Goal: Task Accomplishment & Management: Use online tool/utility

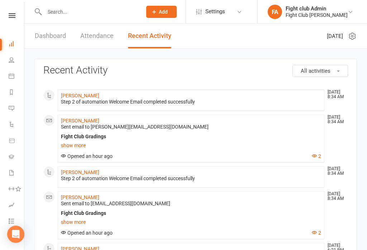
click at [13, 106] on icon at bounding box center [12, 108] width 6 height 6
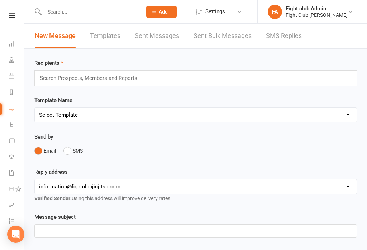
click at [9, 93] on icon at bounding box center [12, 92] width 6 height 6
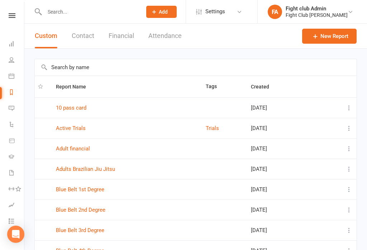
click at [11, 74] on icon at bounding box center [12, 76] width 6 height 6
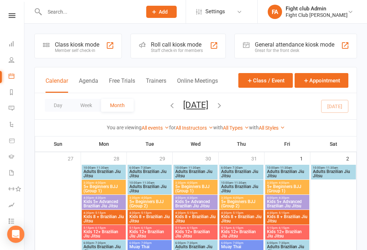
click at [198, 51] on div "Staff check-in for members" at bounding box center [177, 50] width 52 height 5
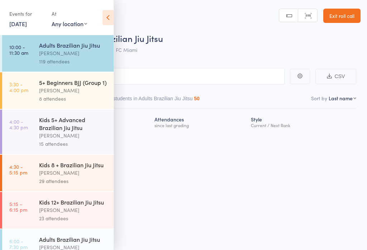
click at [20, 28] on link "[DATE]" at bounding box center [18, 24] width 18 height 8
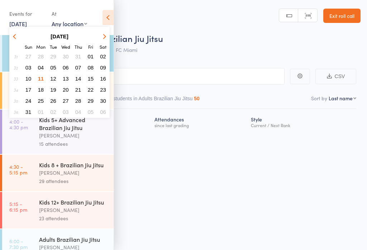
click at [43, 82] on span "11" at bounding box center [41, 79] width 6 height 6
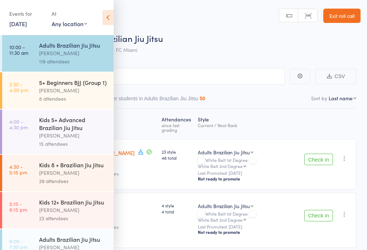
click at [52, 49] on div "Adults Brazilian Jiu Jitsu" at bounding box center [73, 45] width 68 height 8
click at [106, 10] on icon at bounding box center [107, 17] width 11 height 15
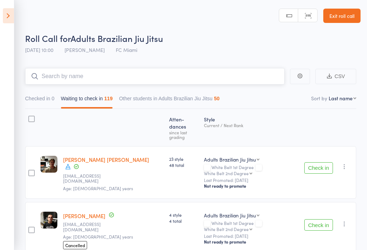
click at [50, 77] on input "search" at bounding box center [154, 76] width 259 height 16
click at [49, 78] on input "search" at bounding box center [154, 76] width 259 height 16
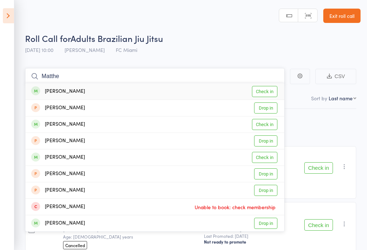
type input "Matthe"
click at [55, 92] on div "[PERSON_NAME]" at bounding box center [58, 91] width 54 height 8
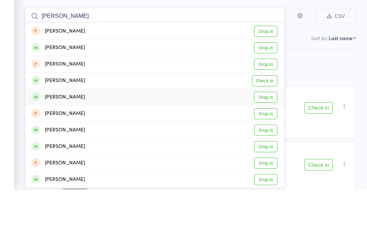
type input "[PERSON_NAME]"
click at [96, 149] on div "[PERSON_NAME] Drop in" at bounding box center [154, 157] width 258 height 16
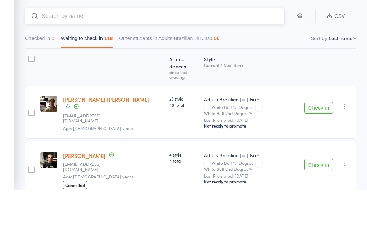
scroll to position [60, 0]
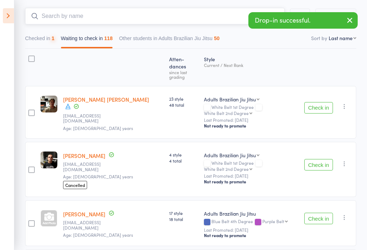
click at [38, 21] on input "search" at bounding box center [154, 16] width 259 height 16
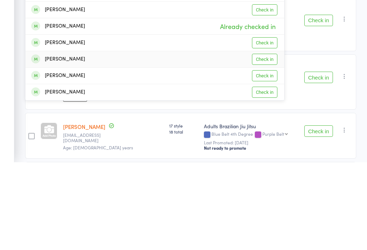
type input "Mate"
click at [59, 143] on div "[PERSON_NAME]" at bounding box center [58, 147] width 54 height 8
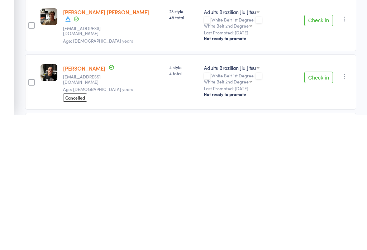
scroll to position [0, 0]
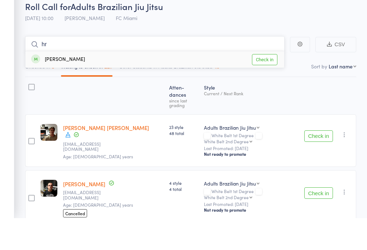
type input "h"
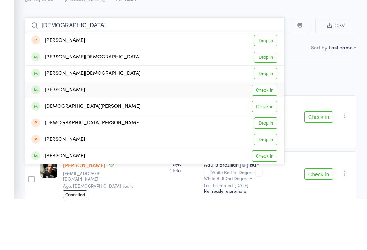
type input "[DEMOGRAPHIC_DATA]"
click at [57, 137] on div "[PERSON_NAME]" at bounding box center [58, 141] width 54 height 8
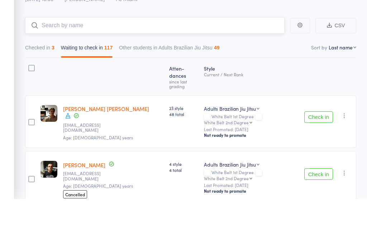
scroll to position [51, 0]
